Goal: Information Seeking & Learning: Learn about a topic

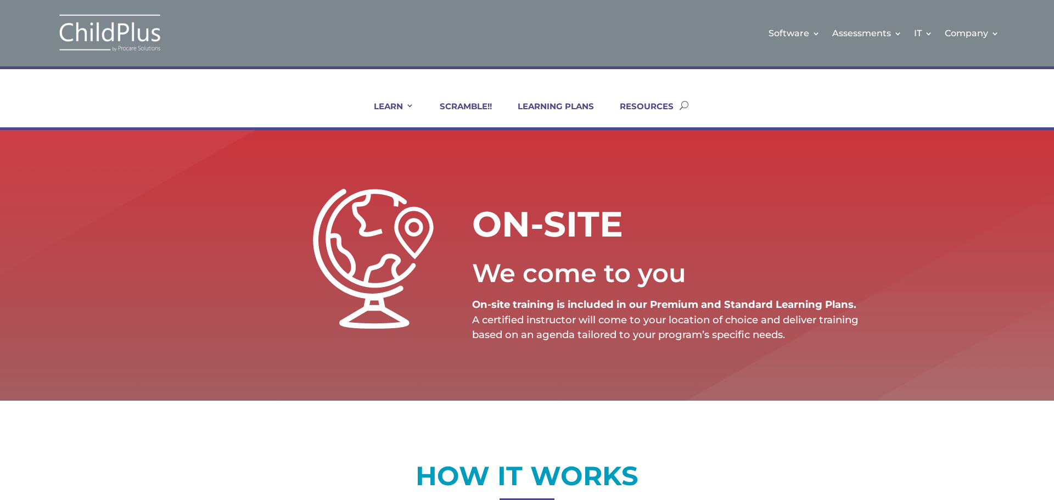
click at [539, 187] on link "Live Group Webinars" at bounding box center [552, 186] width 110 height 27
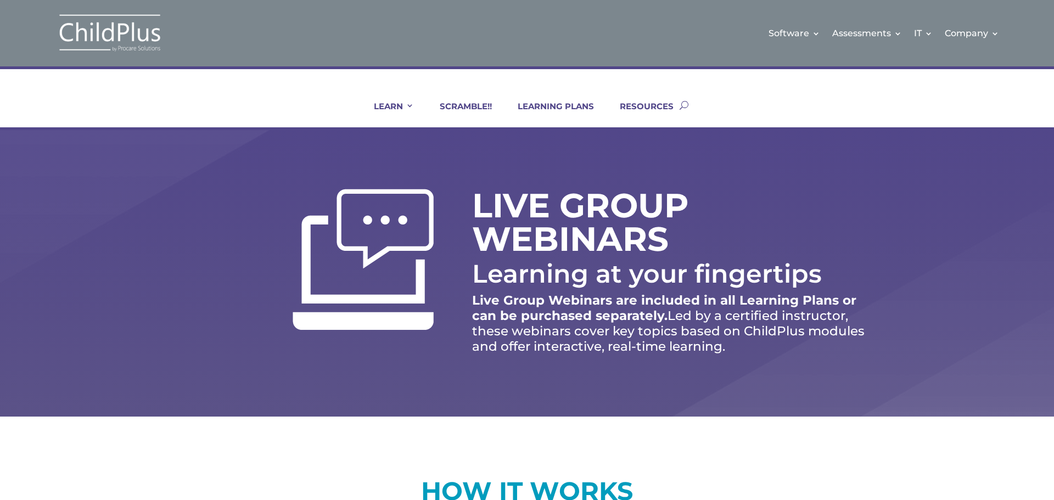
click at [679, 161] on link "Certifications and PIR Coaching" at bounding box center [684, 169] width 110 height 27
